Goal: Information Seeking & Learning: Learn about a topic

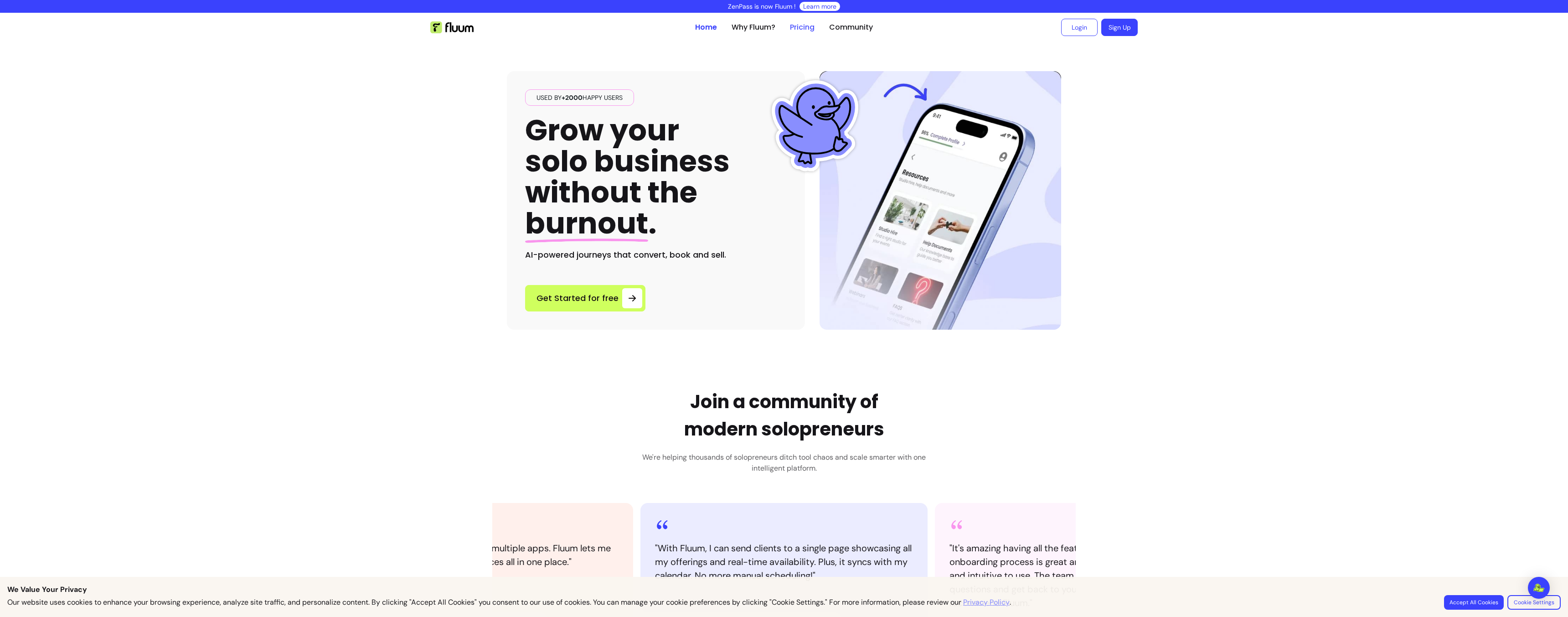
click at [805, 29] on link "Pricing" at bounding box center [802, 28] width 25 height 11
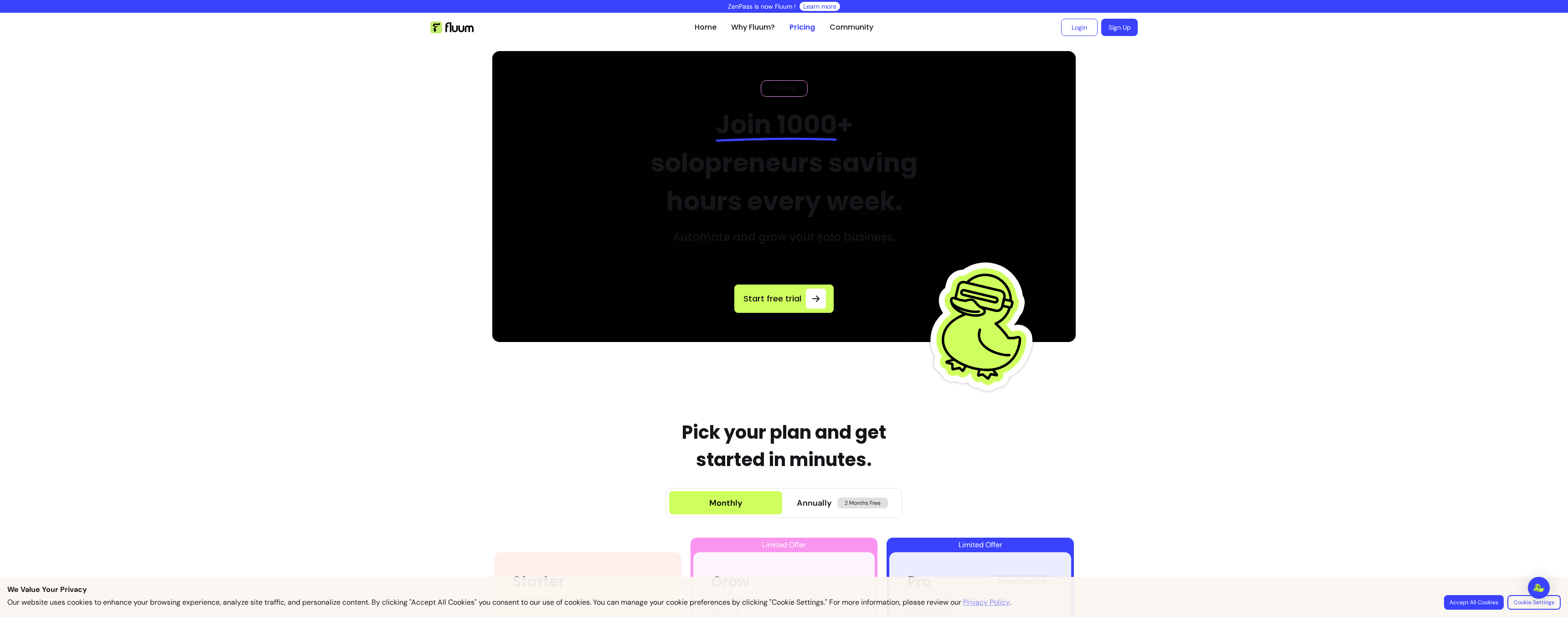
click at [723, 165] on h2 "Join 1000 + solopreneurs saving hours every week." at bounding box center [784, 163] width 309 height 115
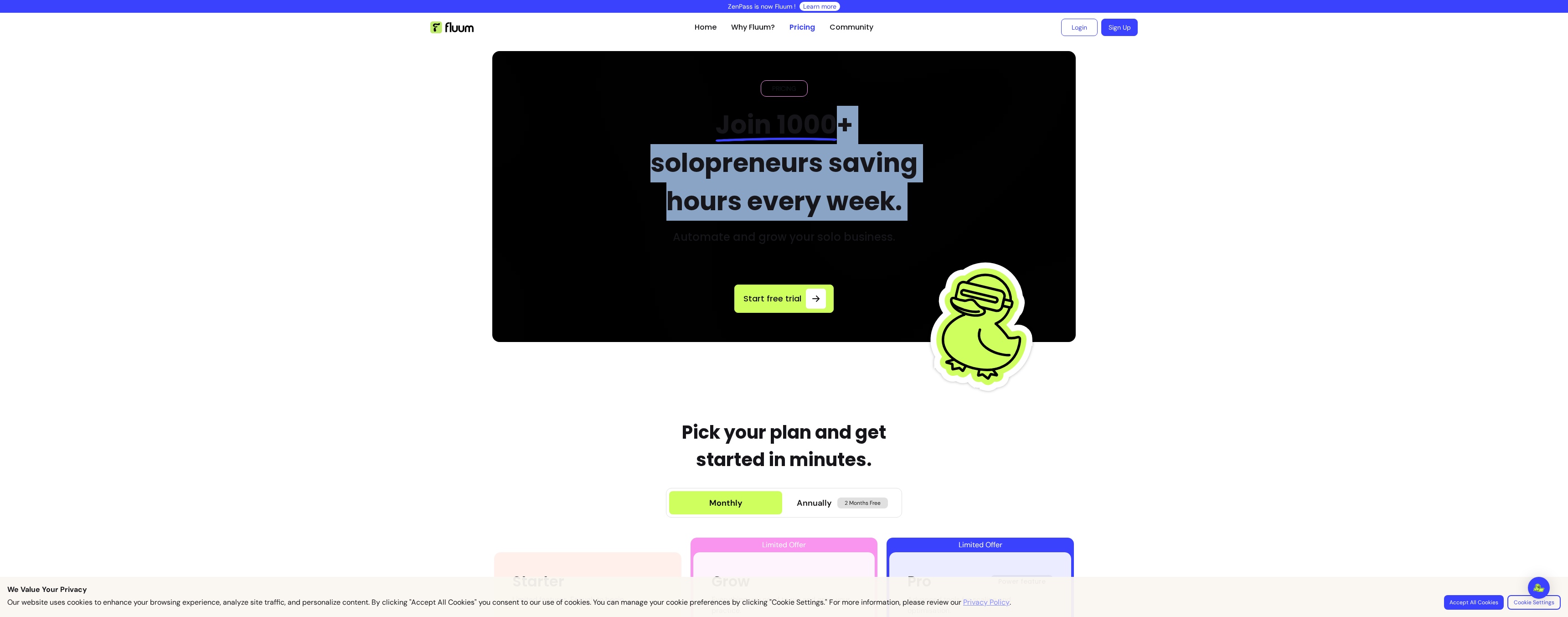
drag, startPoint x: 723, startPoint y: 165, endPoint x: 722, endPoint y: 172, distance: 7.1
click at [723, 165] on h2 "Join 1000 + solopreneurs saving hours every week." at bounding box center [784, 163] width 309 height 115
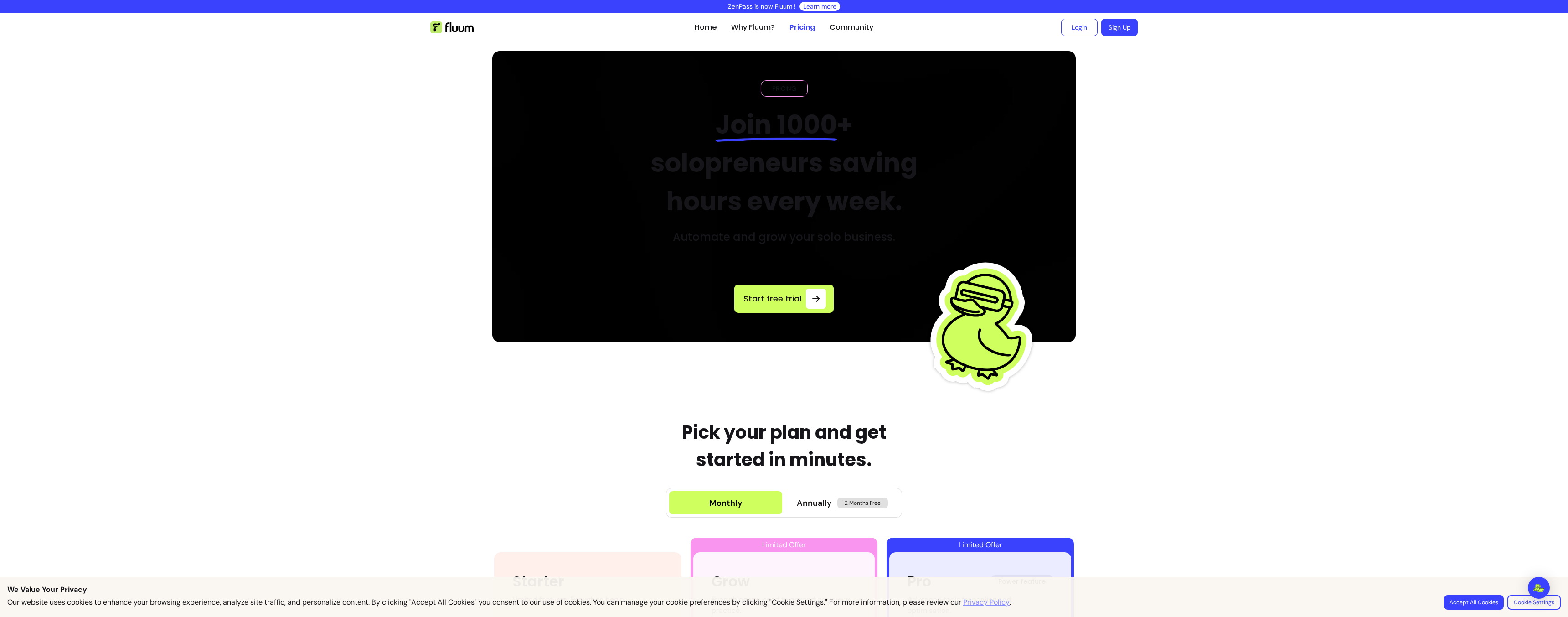
click at [719, 191] on h2 "Join 1000 + solopreneurs saving hours every week." at bounding box center [784, 163] width 309 height 115
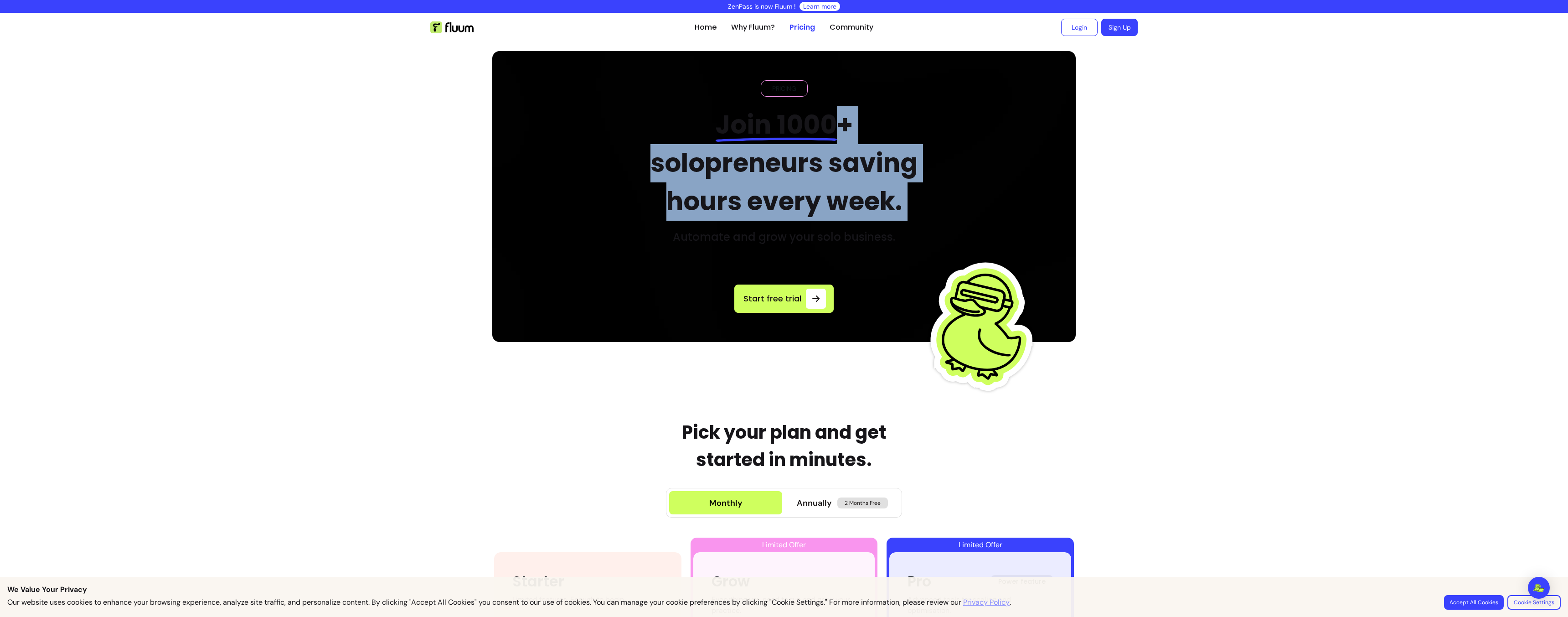
click at [720, 192] on h2 "Join 1000 + solopreneurs saving hours every week." at bounding box center [784, 163] width 309 height 115
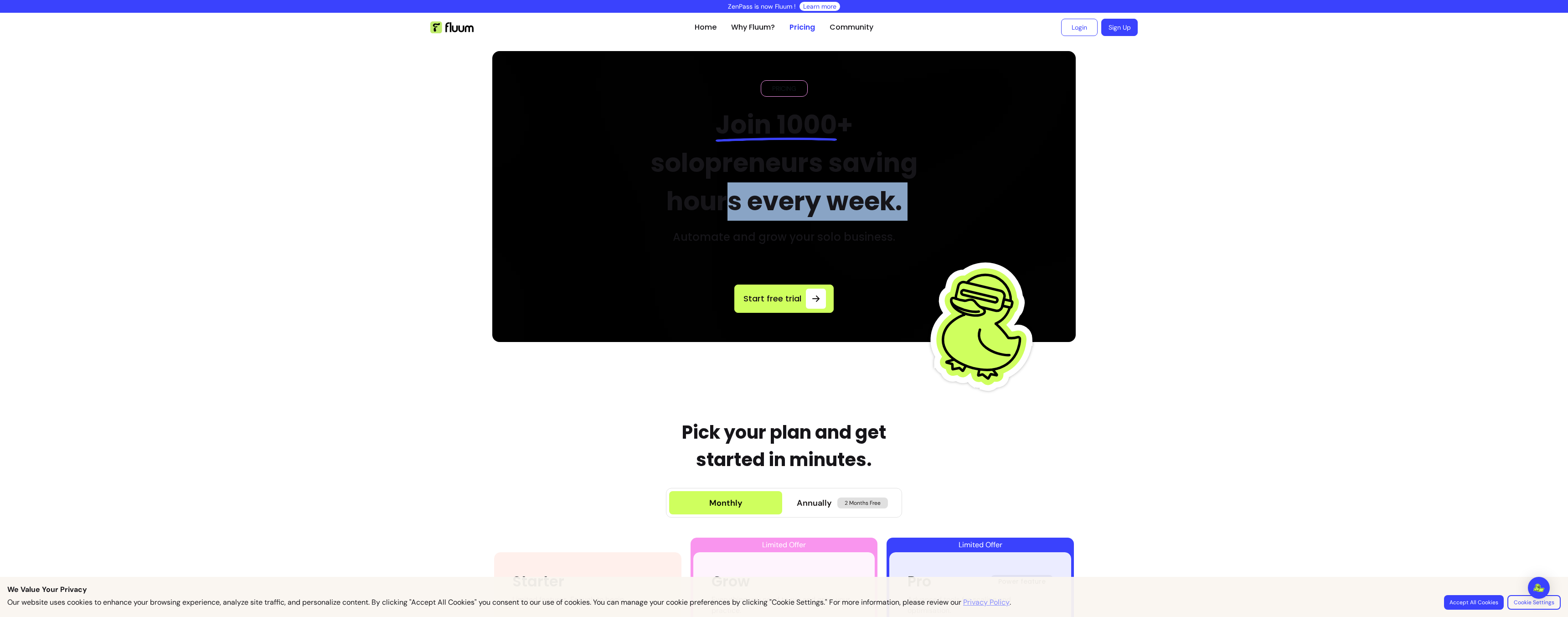
click at [720, 192] on h2 "Join 1000 + solopreneurs saving hours every week." at bounding box center [784, 163] width 309 height 115
click at [704, 233] on h3 "Automate and grow your solo business." at bounding box center [784, 238] width 223 height 15
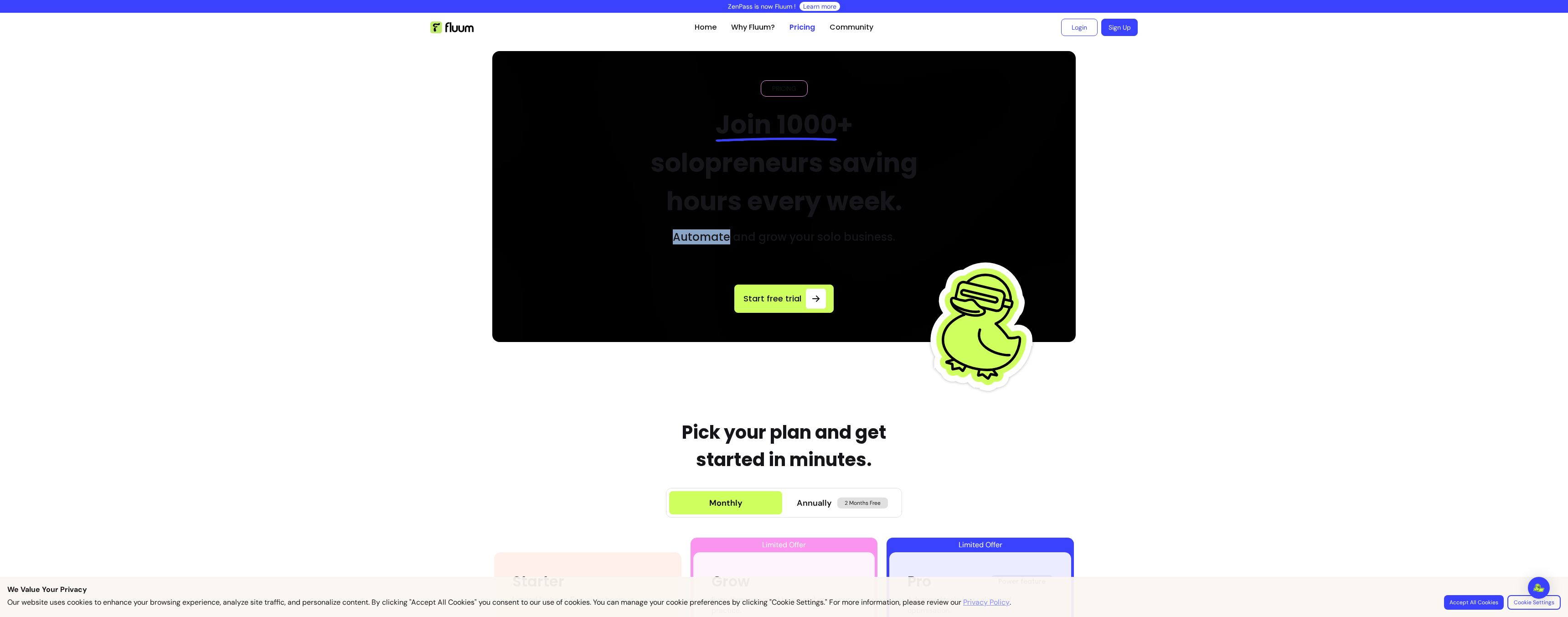
click at [704, 233] on h3 "Automate and grow your solo business." at bounding box center [784, 238] width 223 height 15
click at [709, 232] on h3 "Automate and grow your solo business." at bounding box center [784, 238] width 223 height 15
click at [709, 233] on h3 "Automate and grow your solo business." at bounding box center [784, 238] width 223 height 15
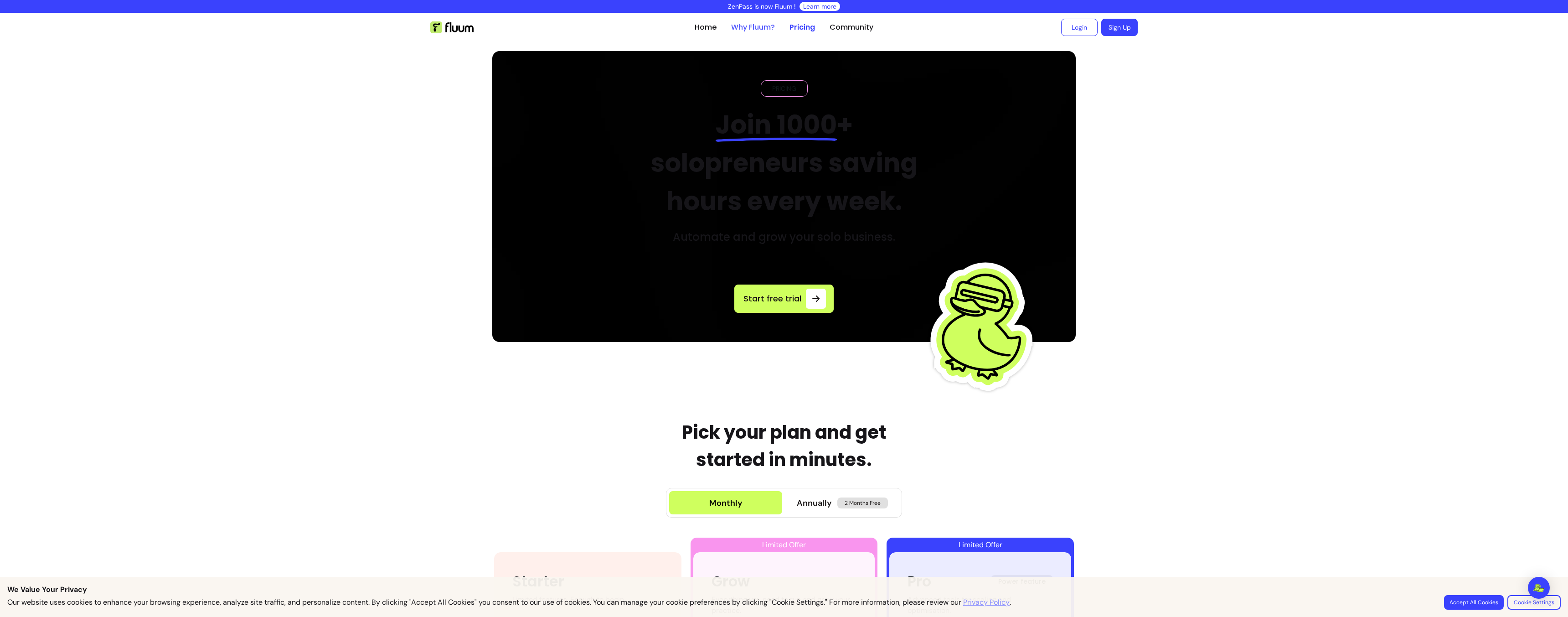
drag, startPoint x: 687, startPoint y: 26, endPoint x: 728, endPoint y: 24, distance: 41.0
click at [687, 26] on header "Home Why Fluum? Pricing Community Login Sign Up open navigation menu" at bounding box center [784, 27] width 730 height 29
click at [711, 26] on link "Home" at bounding box center [705, 28] width 22 height 11
click at [709, 26] on link "Home" at bounding box center [705, 28] width 22 height 11
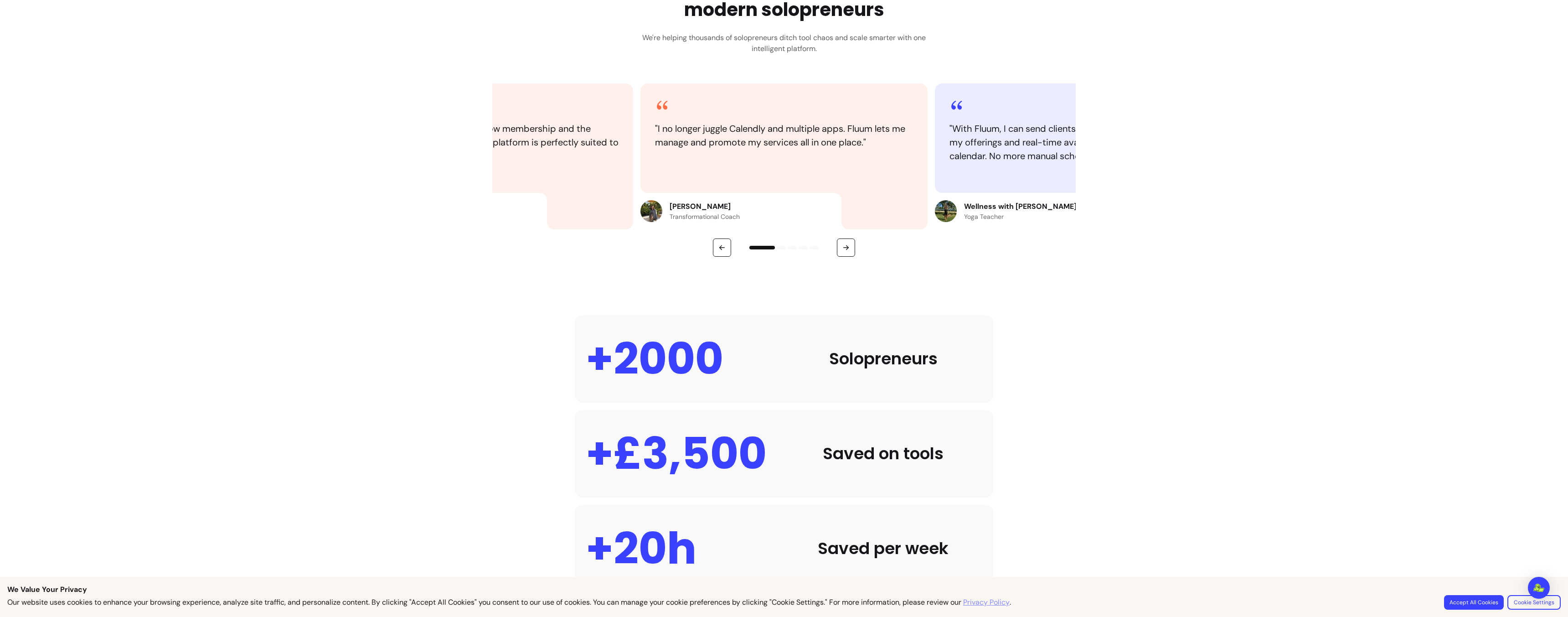
scroll to position [706, 0]
